Goal: Task Accomplishment & Management: Use online tool/utility

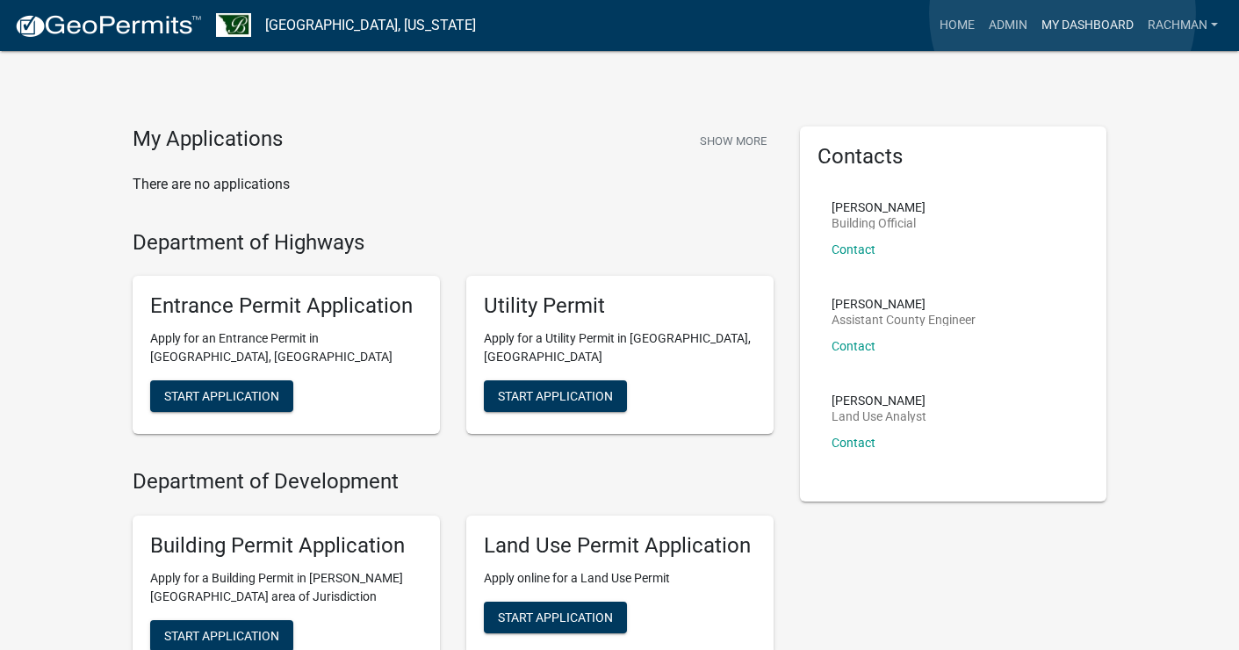
click at [1062, 14] on link "My Dashboard" at bounding box center [1087, 25] width 106 height 33
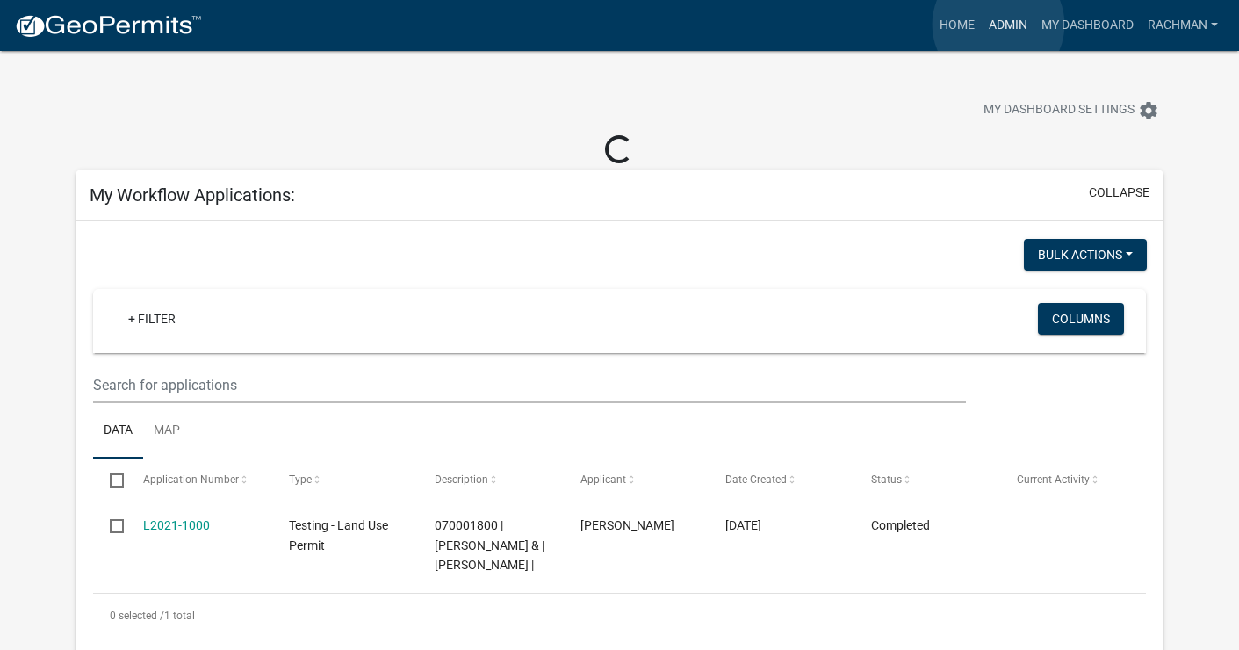
click at [998, 25] on link "Admin" at bounding box center [1007, 25] width 53 height 33
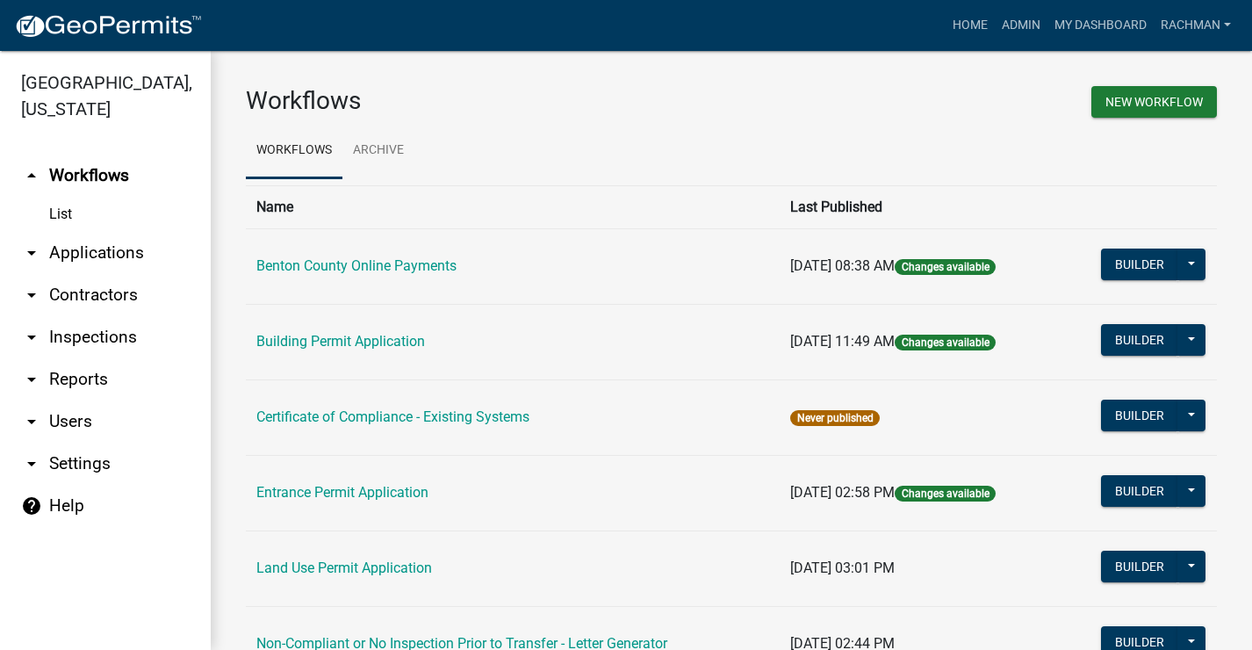
click at [83, 241] on link "arrow_drop_down Applications" at bounding box center [105, 253] width 211 height 42
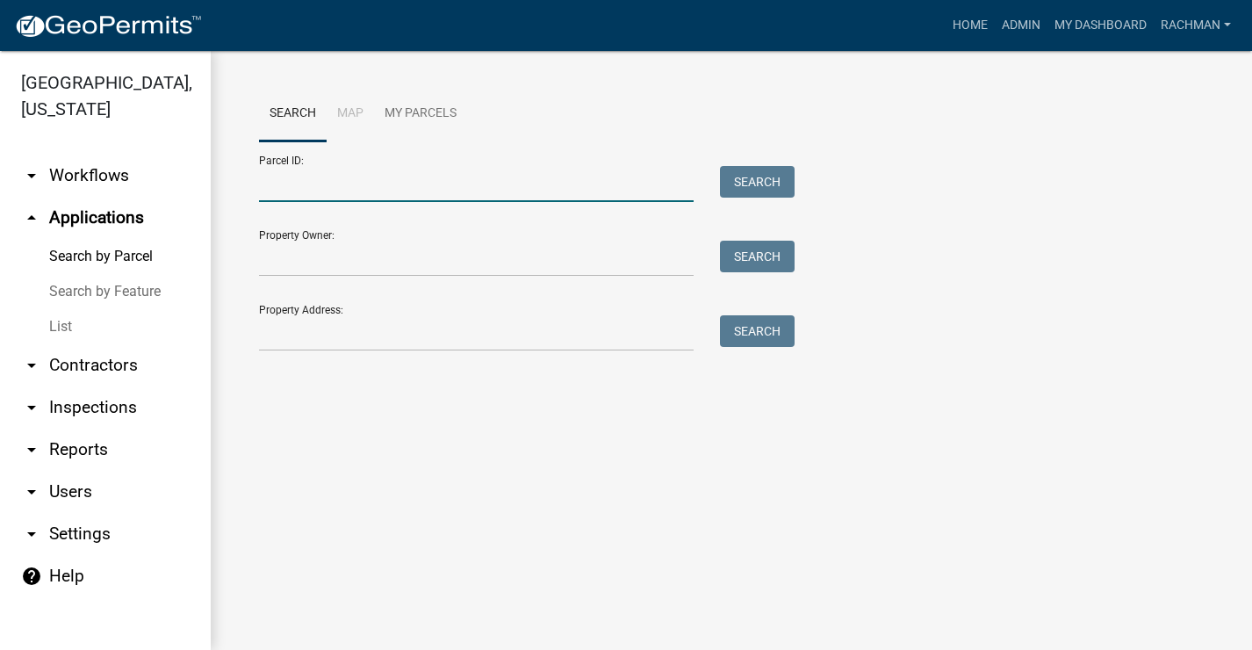
click at [286, 183] on input "Parcel ID:" at bounding box center [476, 184] width 435 height 36
type input "100001900"
click at [792, 176] on button "Search" at bounding box center [757, 182] width 75 height 32
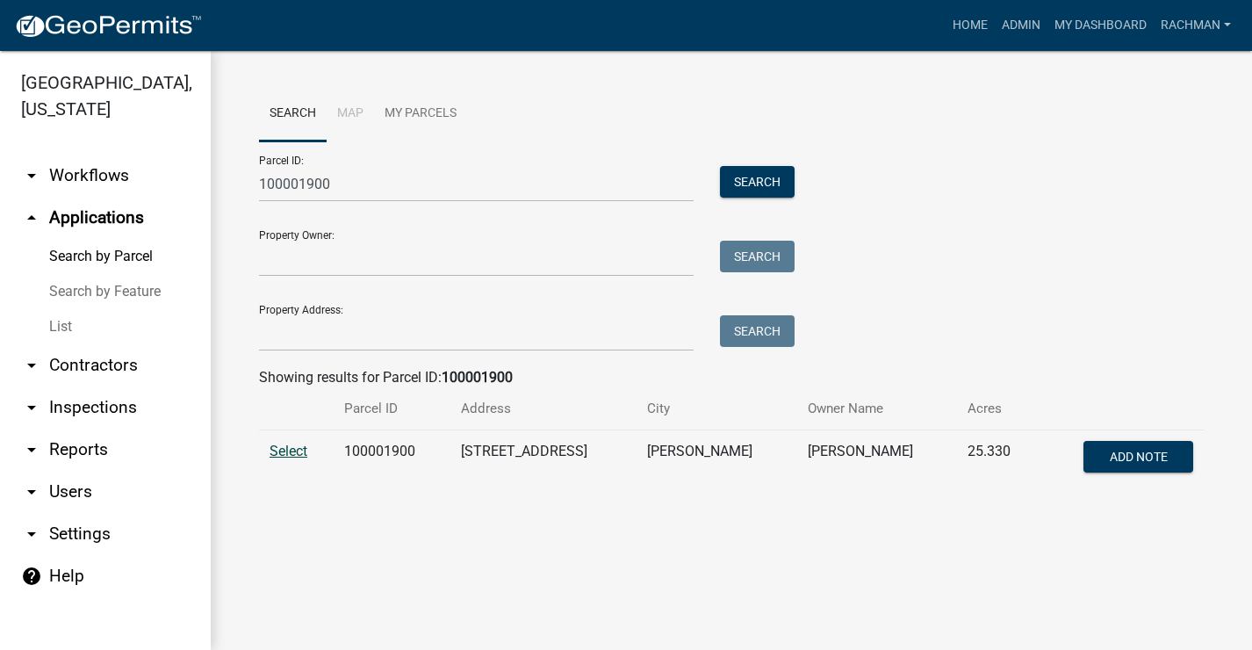
click at [282, 453] on span "Select" at bounding box center [288, 450] width 38 height 17
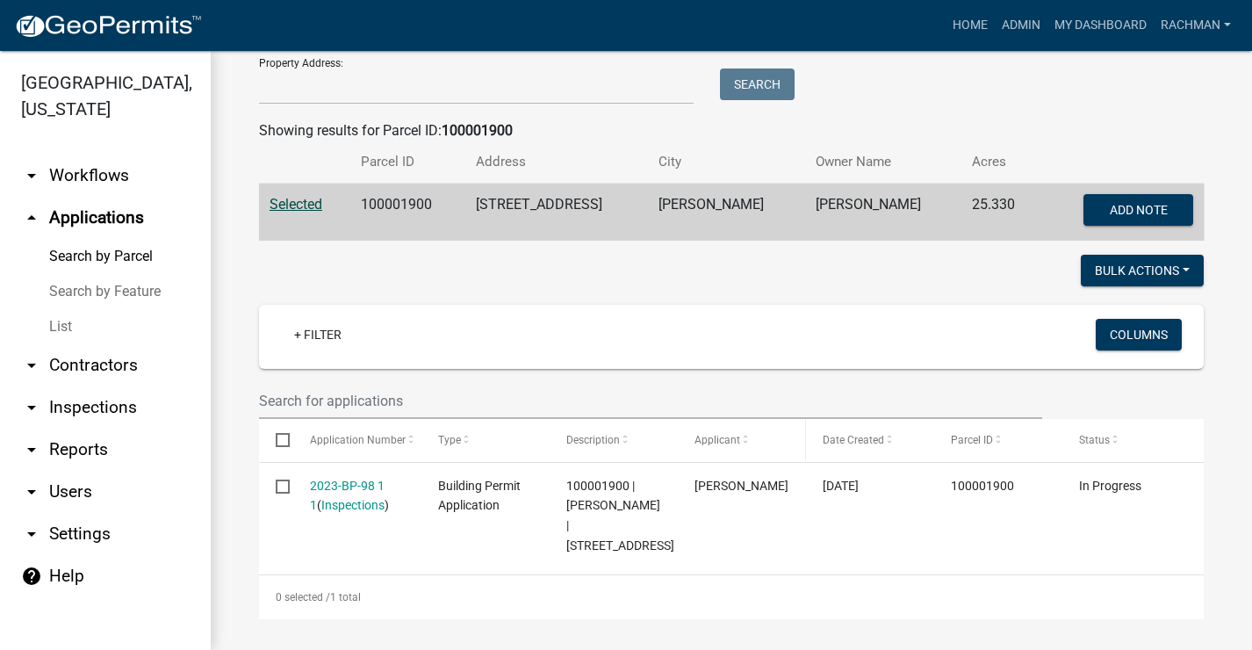
scroll to position [251, 0]
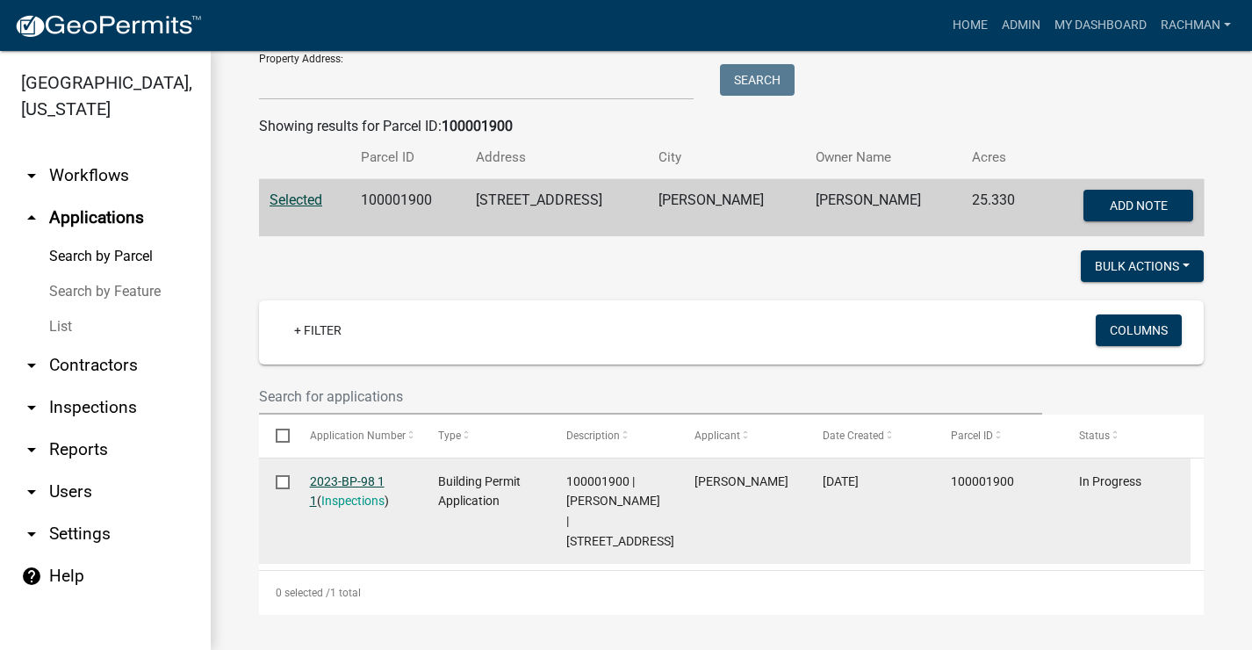
click at [350, 481] on link "2023-BP-98 1 1" at bounding box center [347, 491] width 75 height 34
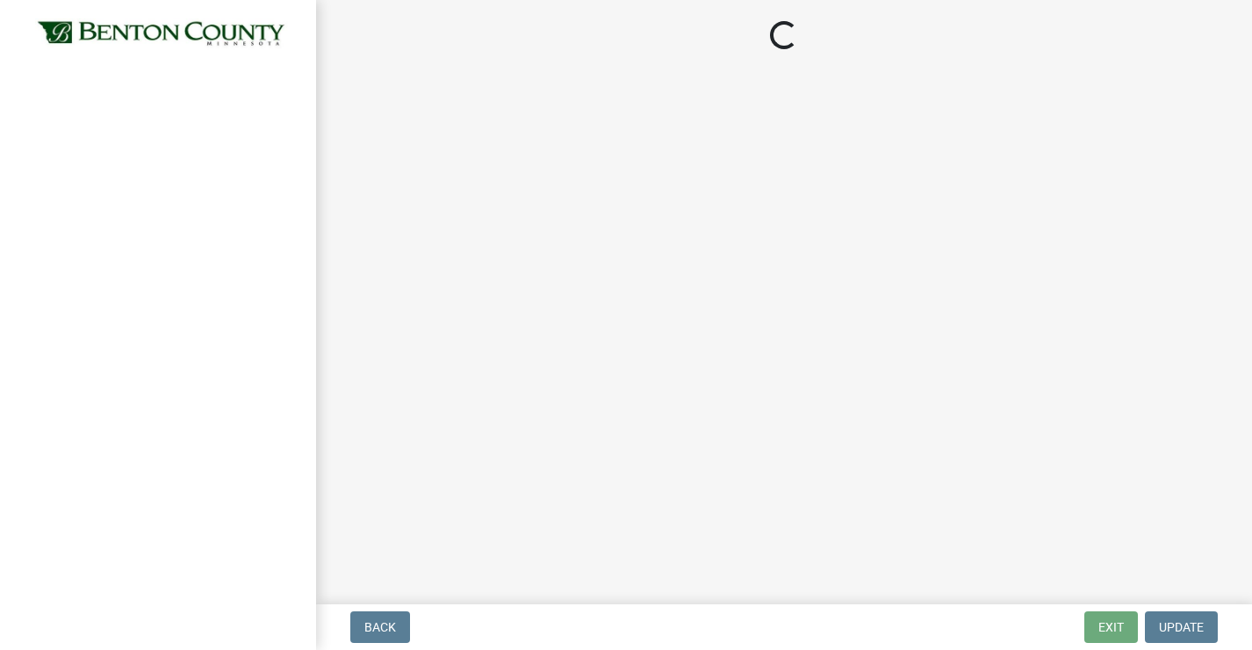
select select "17bfa135-5610-45df-8ce7-87530b7d86d4"
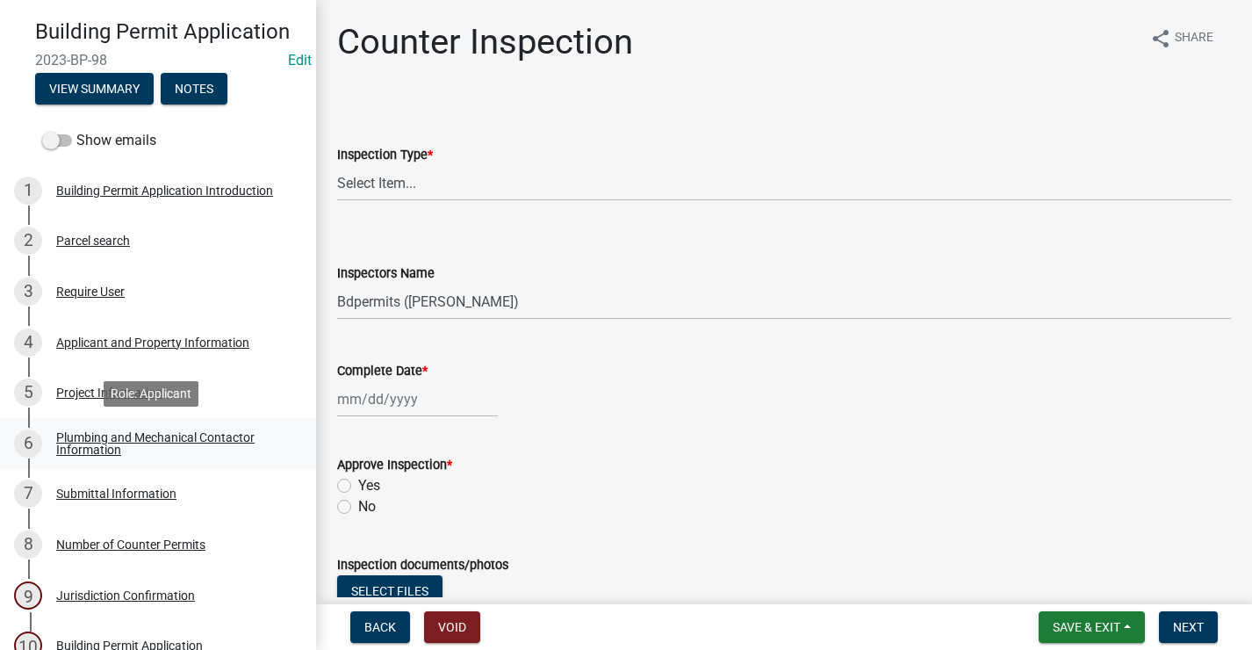
scroll to position [48, 0]
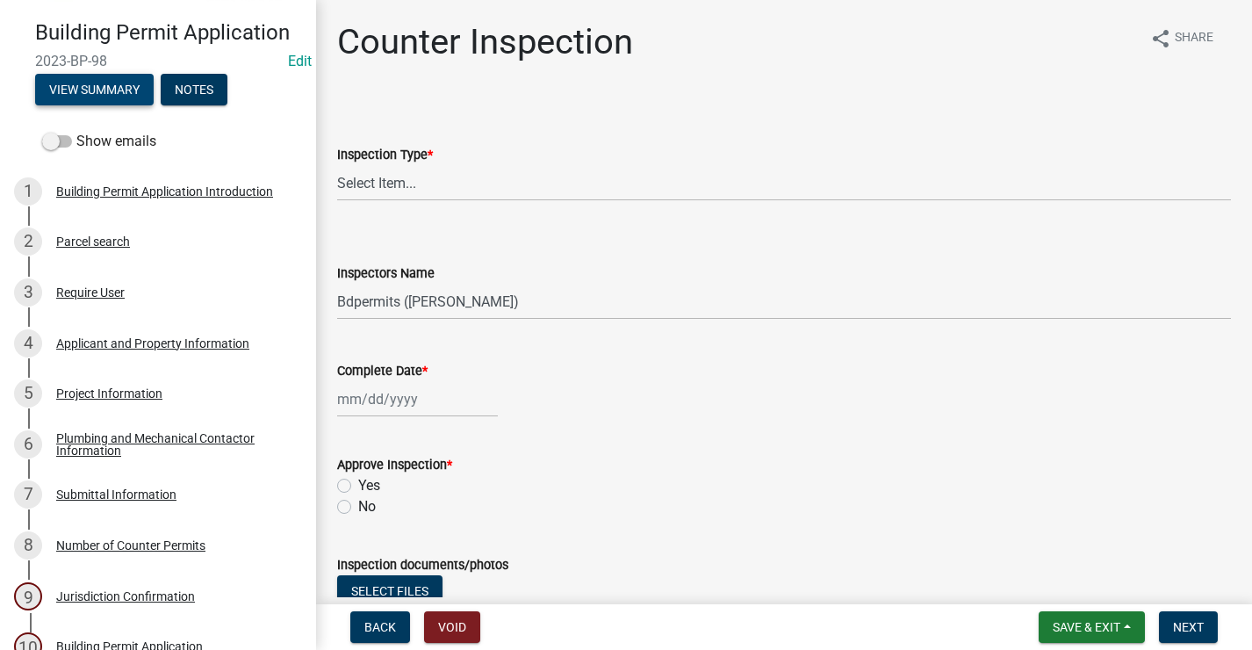
click at [115, 83] on button "View Summary" at bounding box center [94, 90] width 119 height 32
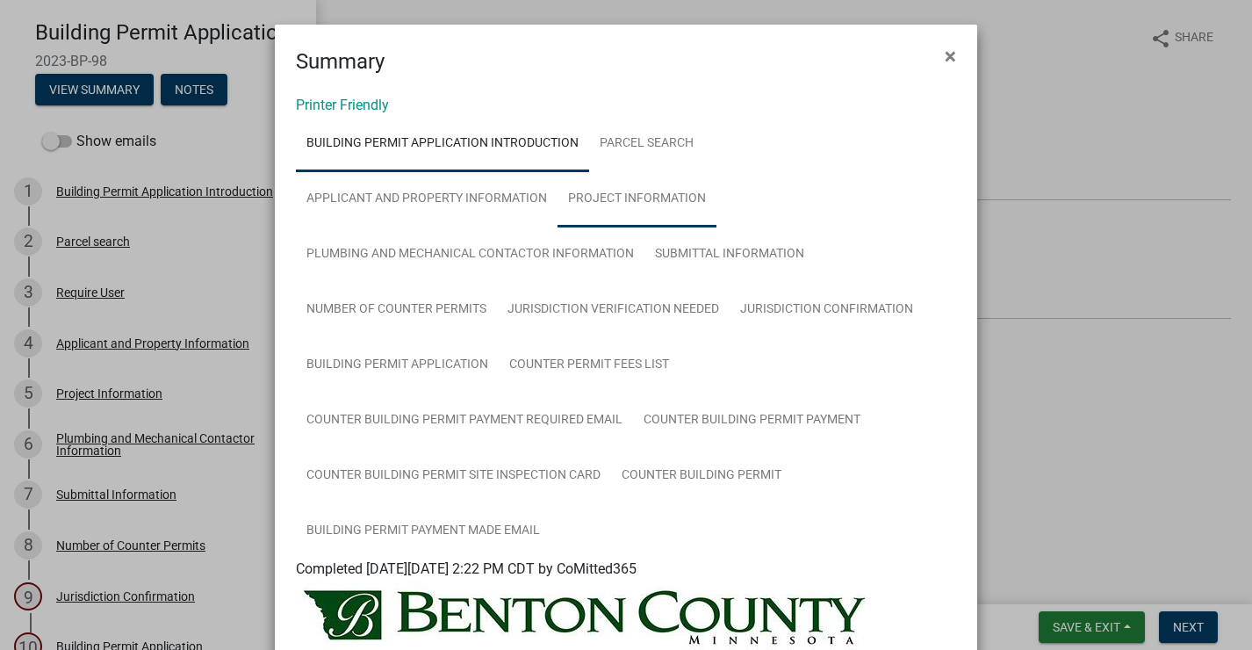
click at [614, 189] on link "Project Information" at bounding box center [636, 199] width 159 height 56
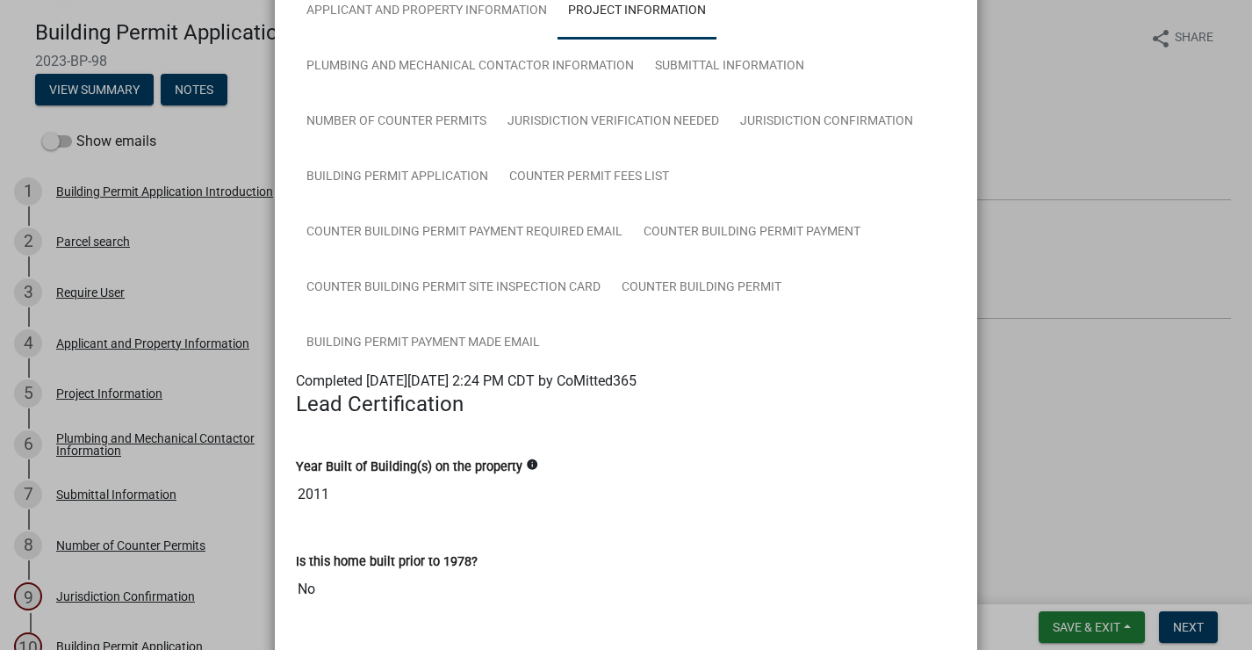
scroll to position [0, 0]
